Goal: Go to known website: Go to known website

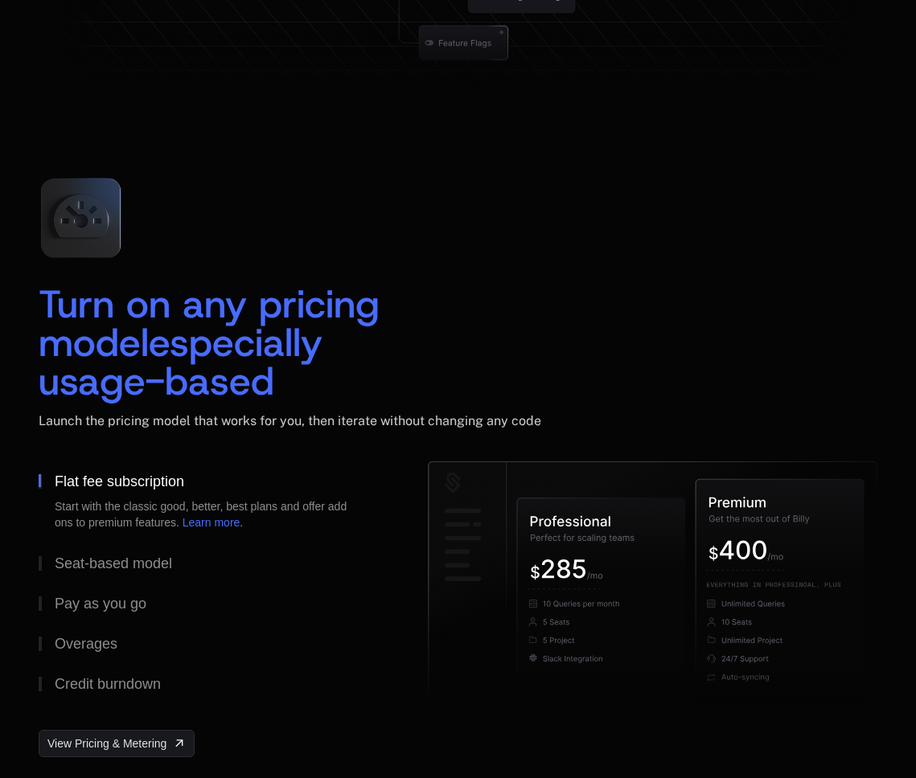
scroll to position [2373, 0]
